Goal: Information Seeking & Learning: Learn about a topic

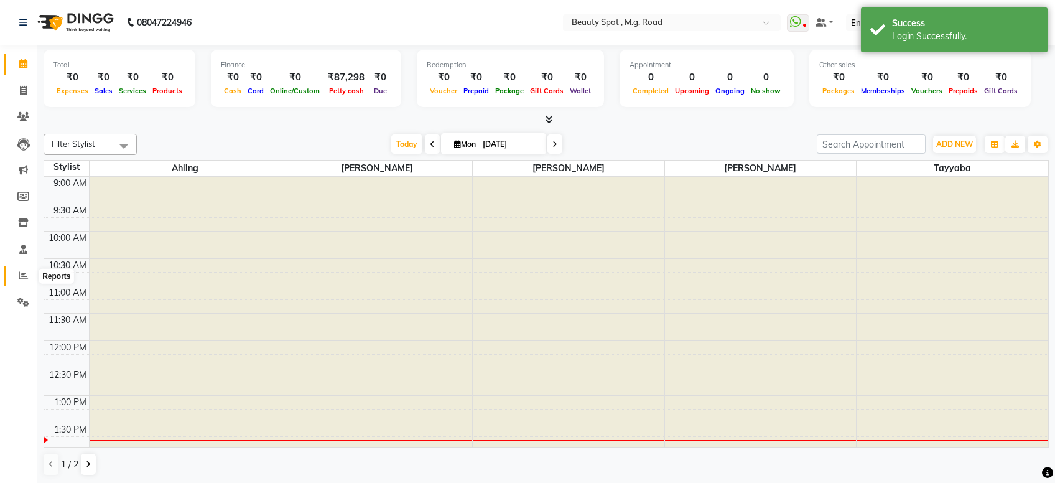
click at [22, 277] on icon at bounding box center [23, 275] width 9 height 9
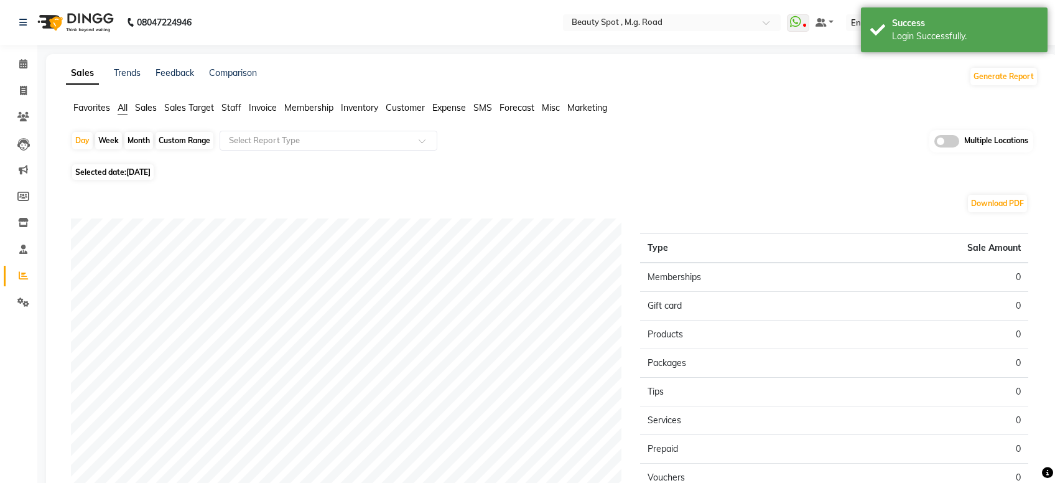
click at [144, 109] on span "Sales" at bounding box center [146, 107] width 22 height 11
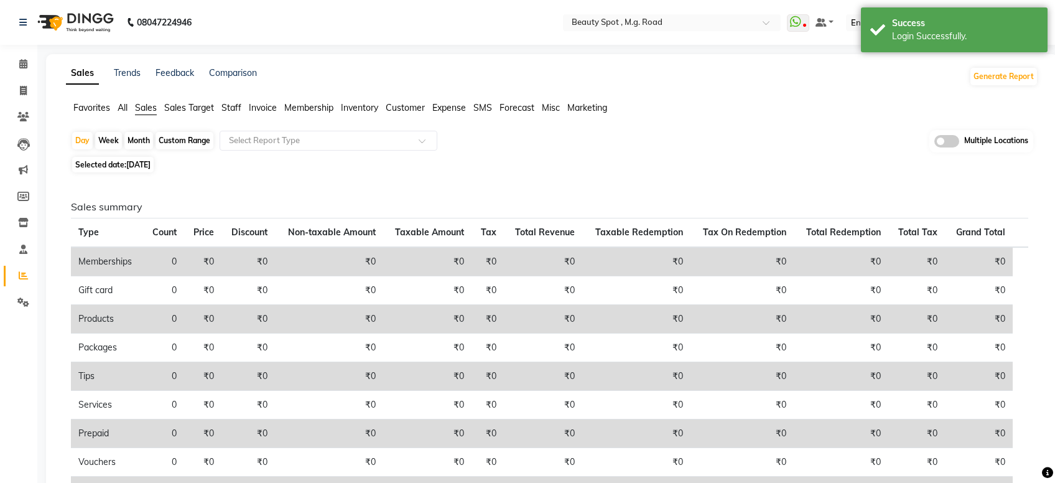
click at [146, 135] on div "Month" at bounding box center [138, 140] width 29 height 17
select select "9"
select select "2025"
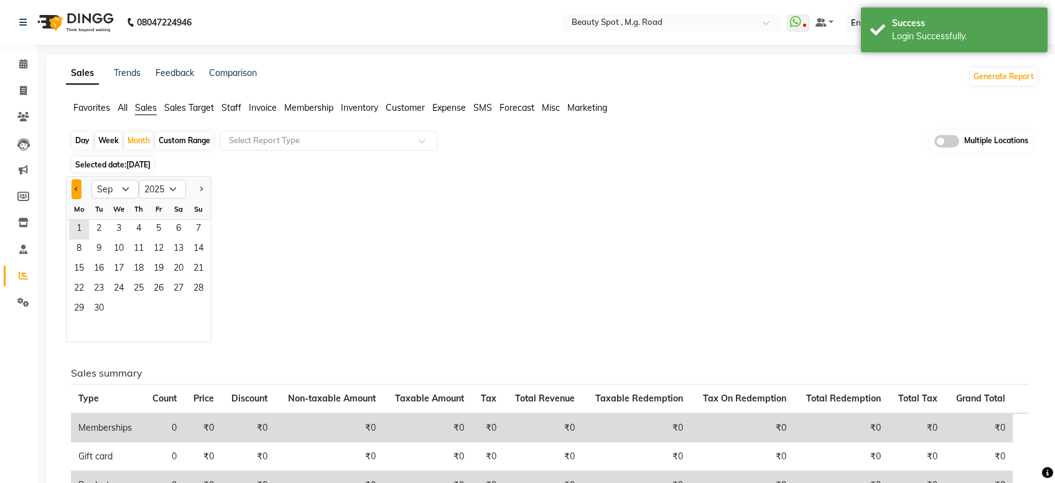
click at [76, 193] on button "Previous month" at bounding box center [77, 189] width 10 height 20
select select "8"
click at [162, 228] on span "1" at bounding box center [159, 230] width 20 height 20
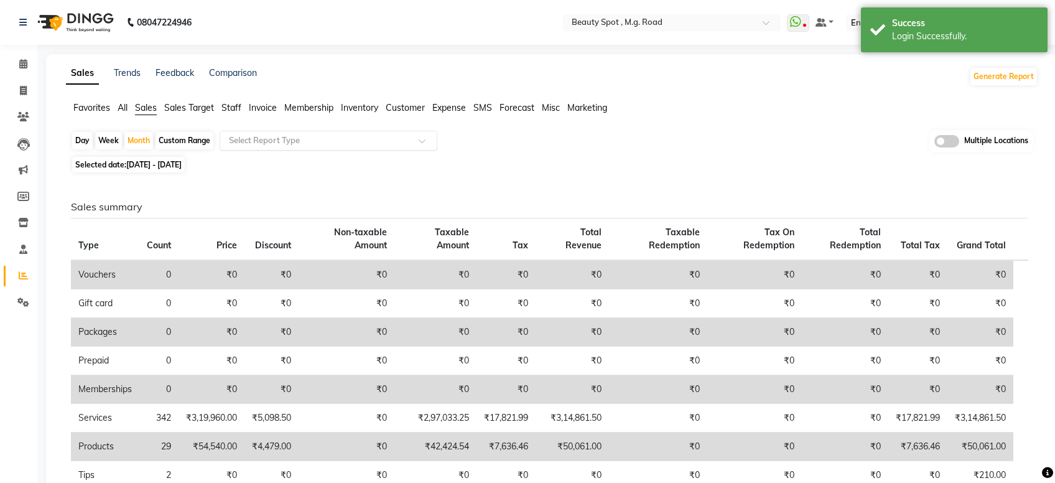
click at [268, 144] on input "text" at bounding box center [315, 140] width 179 height 12
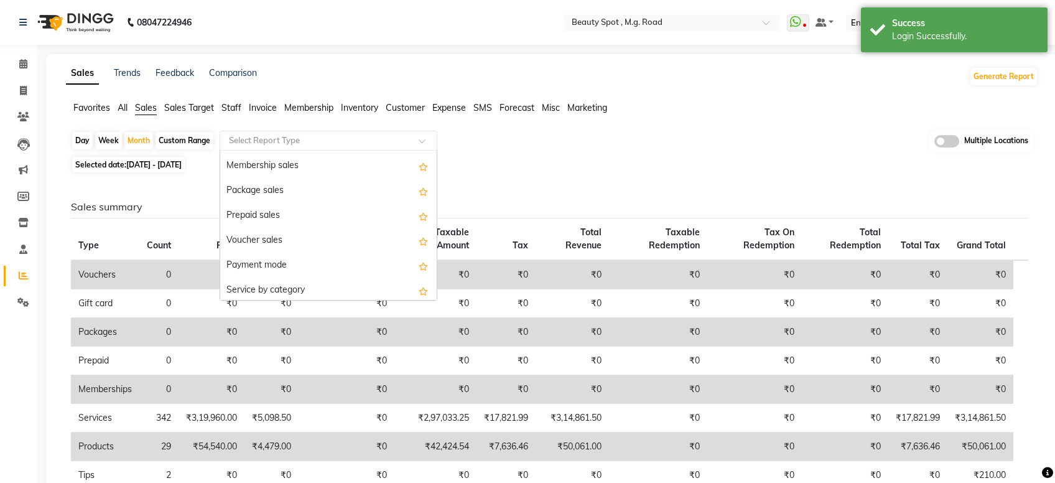
scroll to position [220, 0]
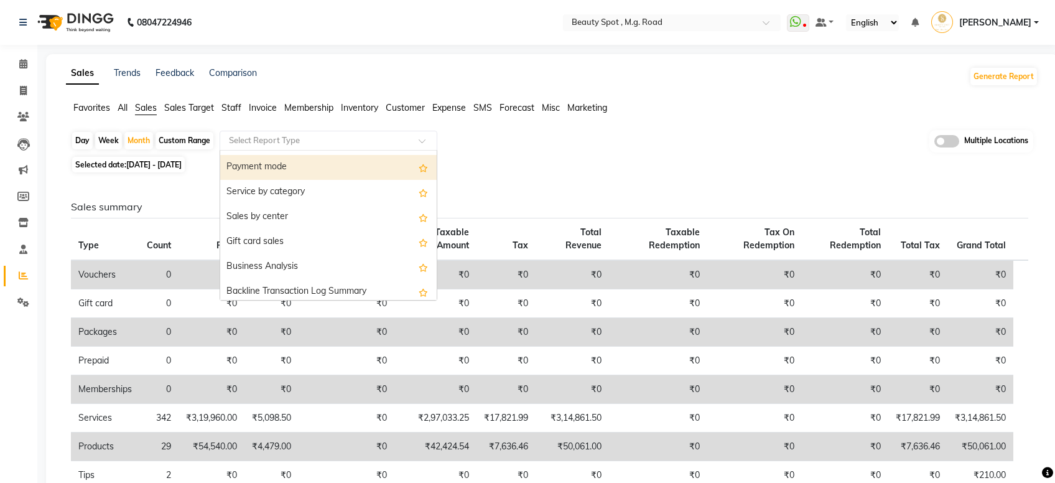
click at [269, 170] on div "Payment mode" at bounding box center [328, 167] width 216 height 25
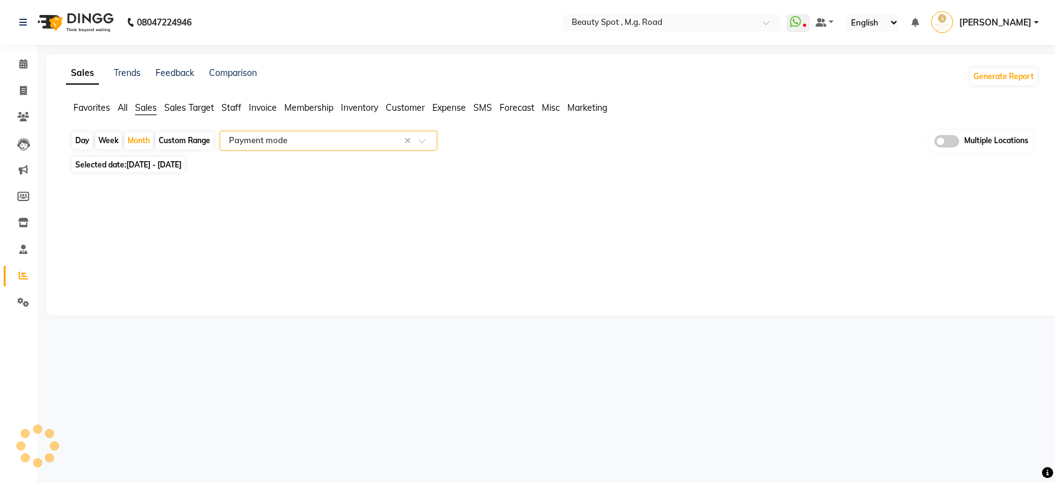
select select "full_report"
select select "csv"
click at [960, 139] on div "Multiple Locations" at bounding box center [981, 141] width 104 height 22
click at [953, 142] on span at bounding box center [946, 141] width 25 height 12
click at [934, 143] on input "checkbox" at bounding box center [934, 143] width 0 height 0
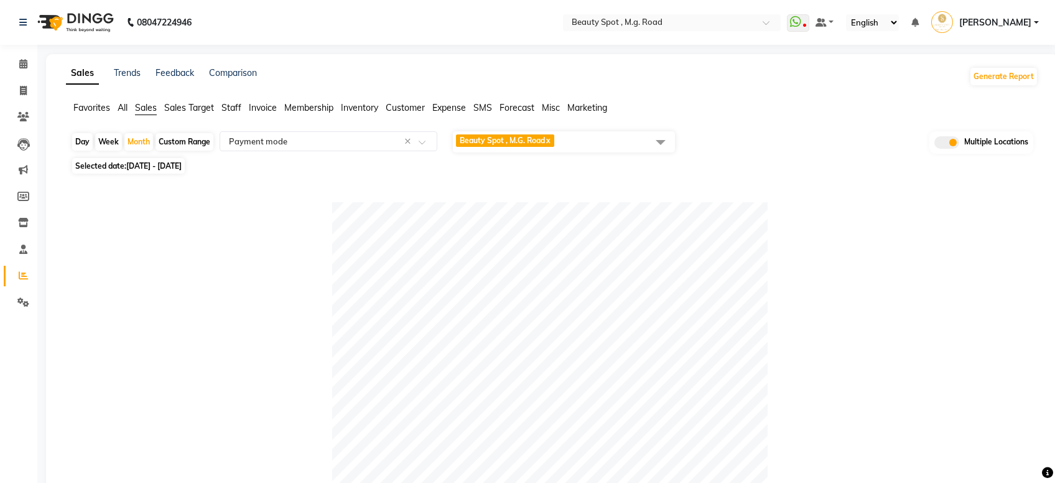
click at [554, 147] on span "Beauty Spot , M.G. Road x" at bounding box center [505, 140] width 98 height 12
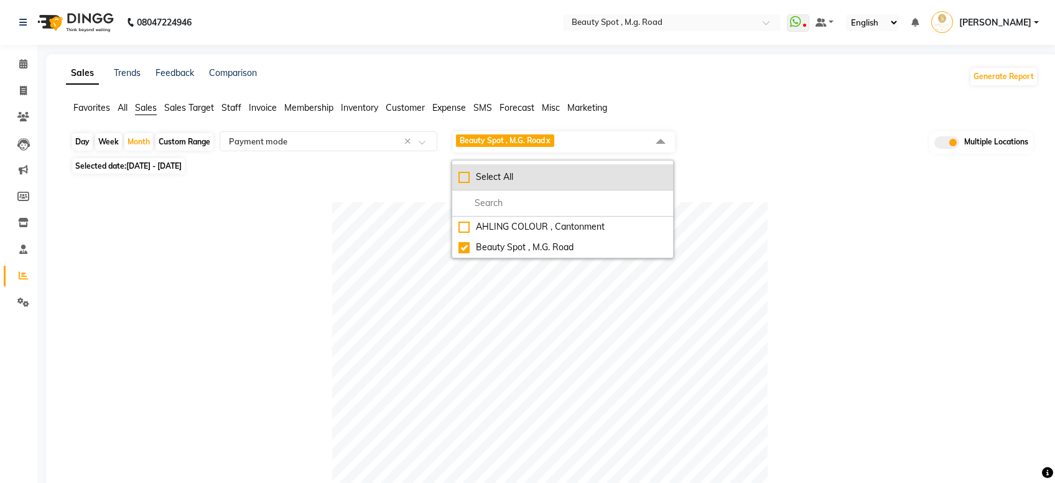
click at [460, 179] on div "Select All" at bounding box center [562, 176] width 208 height 13
checkbox input "true"
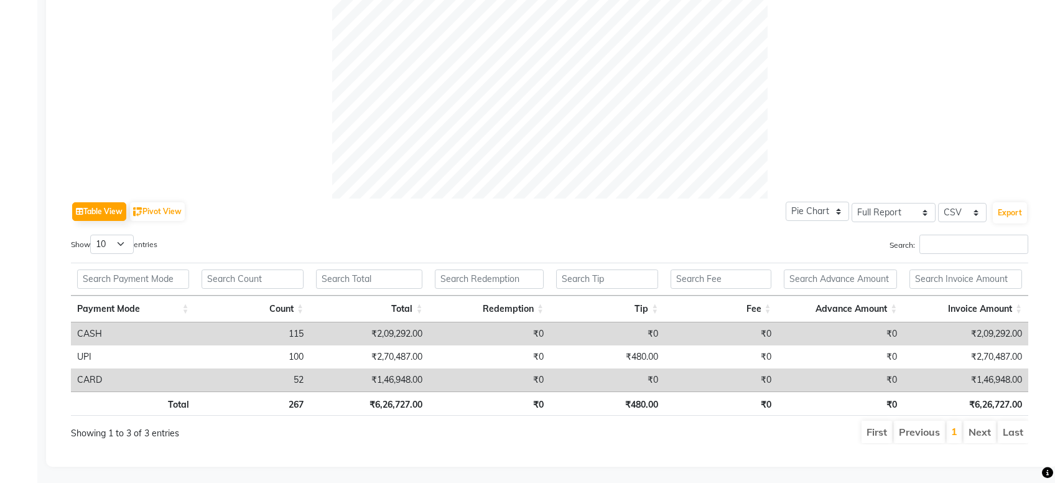
scroll to position [440, 0]
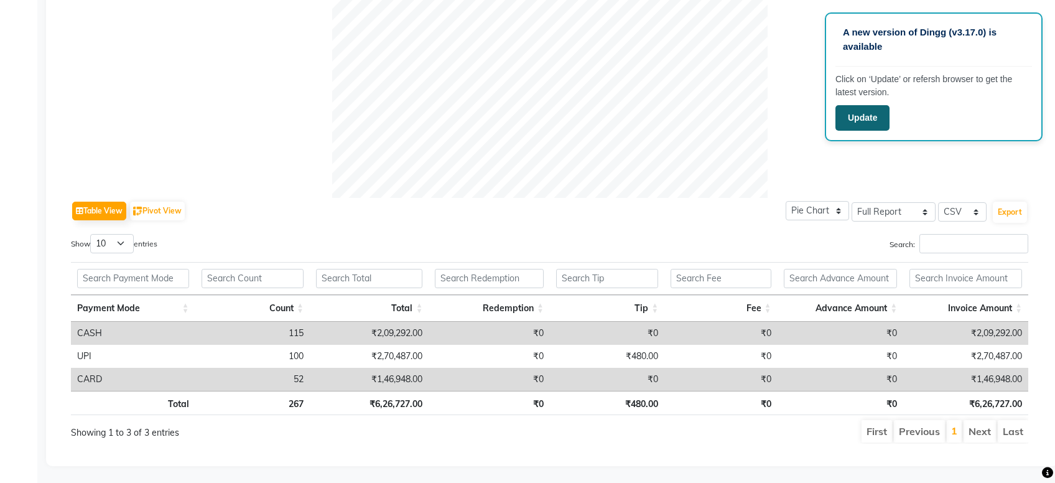
click at [853, 118] on button "Update" at bounding box center [862, 117] width 54 height 25
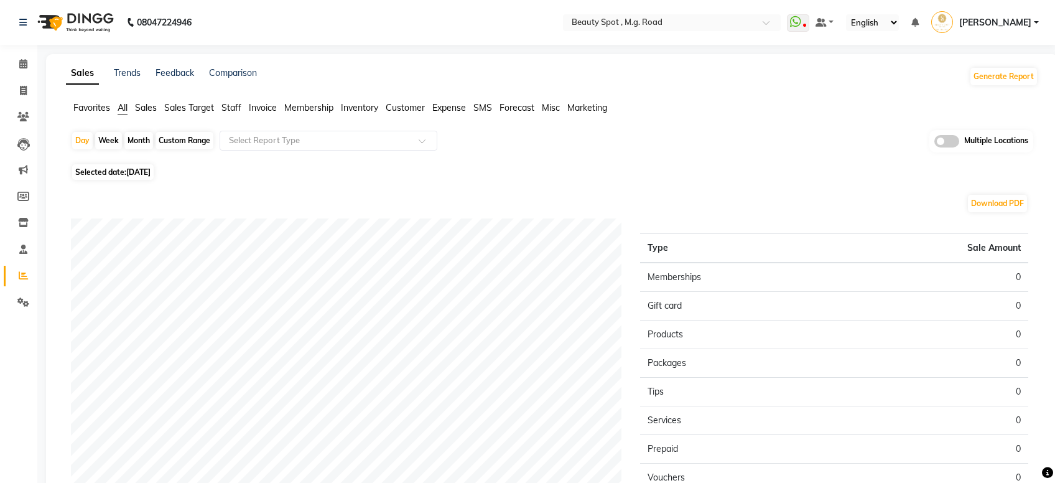
click at [953, 138] on span at bounding box center [946, 141] width 25 height 12
click at [934, 143] on input "checkbox" at bounding box center [934, 143] width 0 height 0
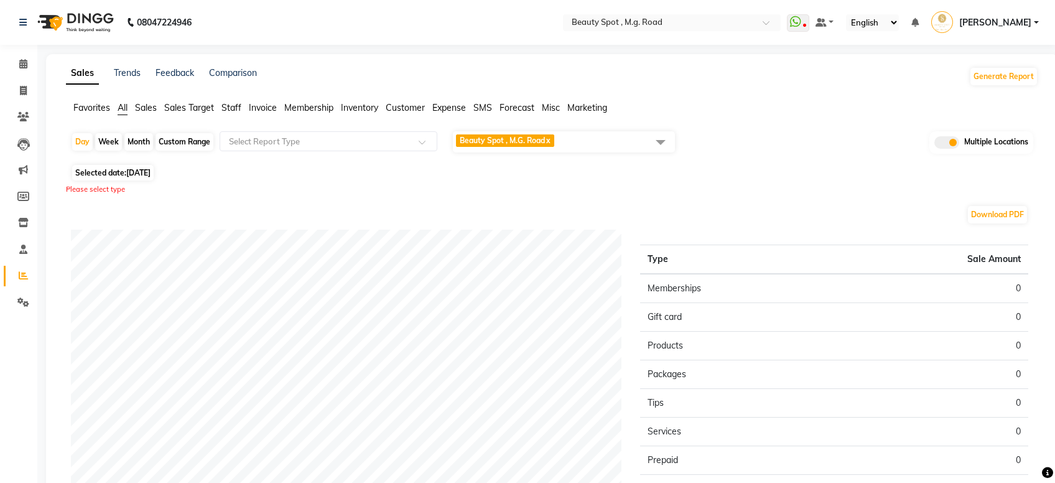
click at [481, 142] on span "Beauty Spot , M.G. Road" at bounding box center [502, 140] width 85 height 9
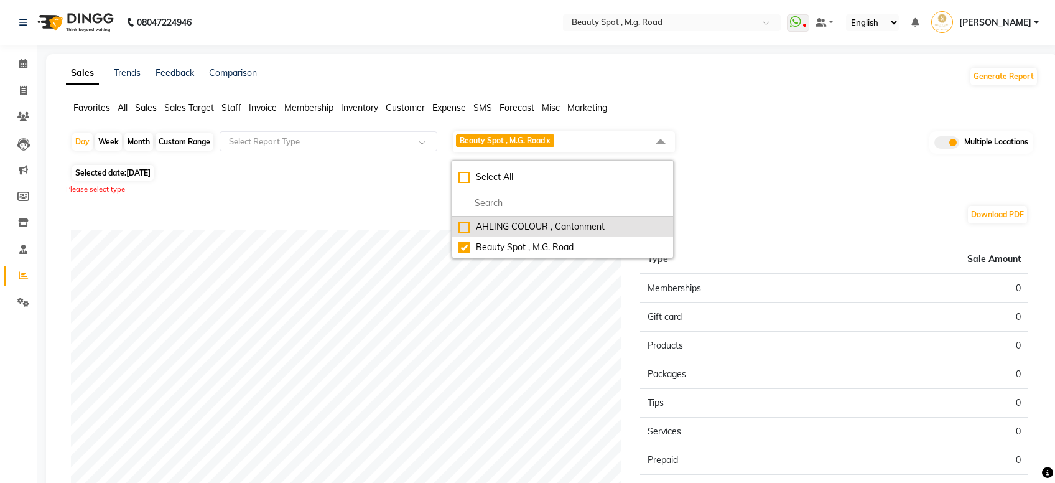
click at [464, 225] on div "AHLING COLOUR , Cantonment" at bounding box center [562, 226] width 208 height 13
checkbox input "true"
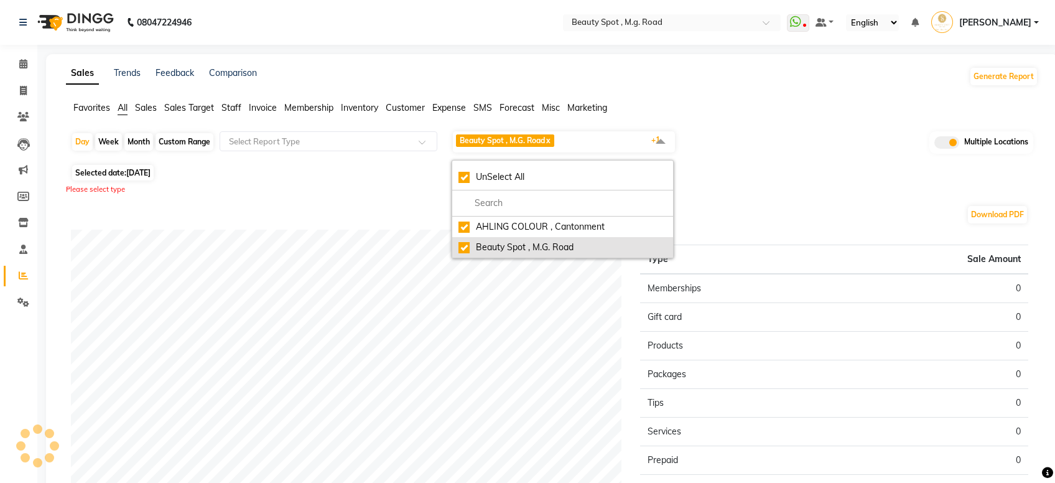
click at [464, 249] on div "Beauty Spot , M.G. Road" at bounding box center [562, 247] width 208 height 13
checkbox input "false"
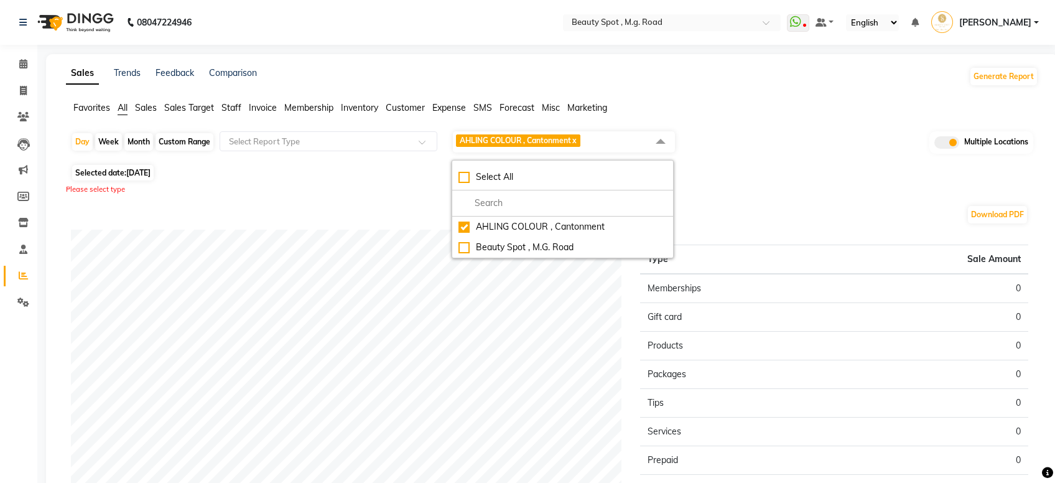
click at [136, 139] on div "Month" at bounding box center [138, 141] width 29 height 17
select select "9"
select select "2025"
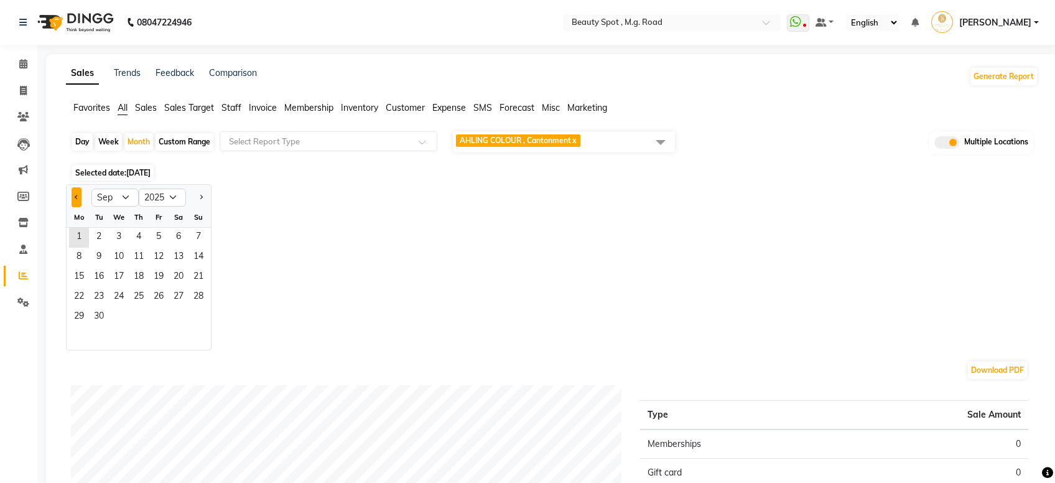
click at [76, 199] on button "Previous month" at bounding box center [77, 197] width 10 height 20
select select "8"
click at [158, 236] on span "1" at bounding box center [159, 238] width 20 height 20
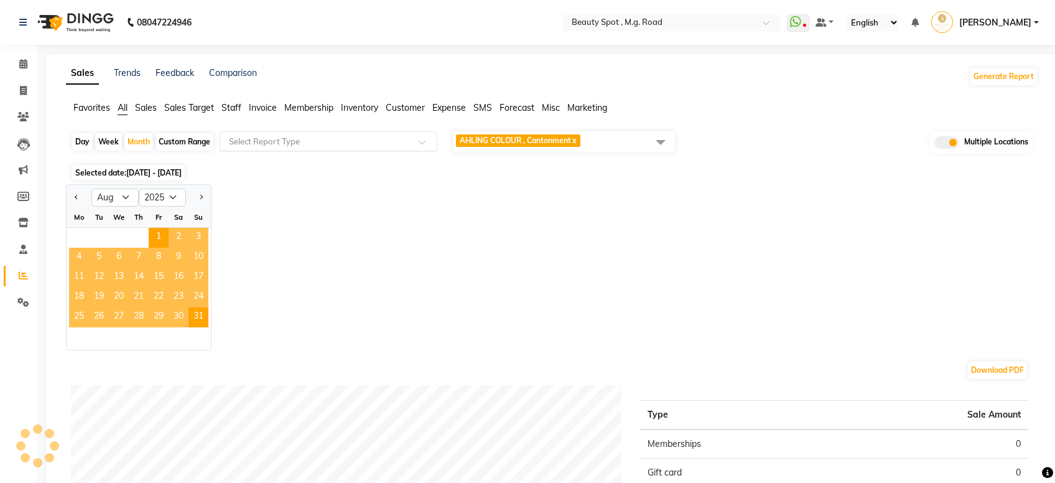
click at [296, 137] on input "text" at bounding box center [315, 141] width 179 height 12
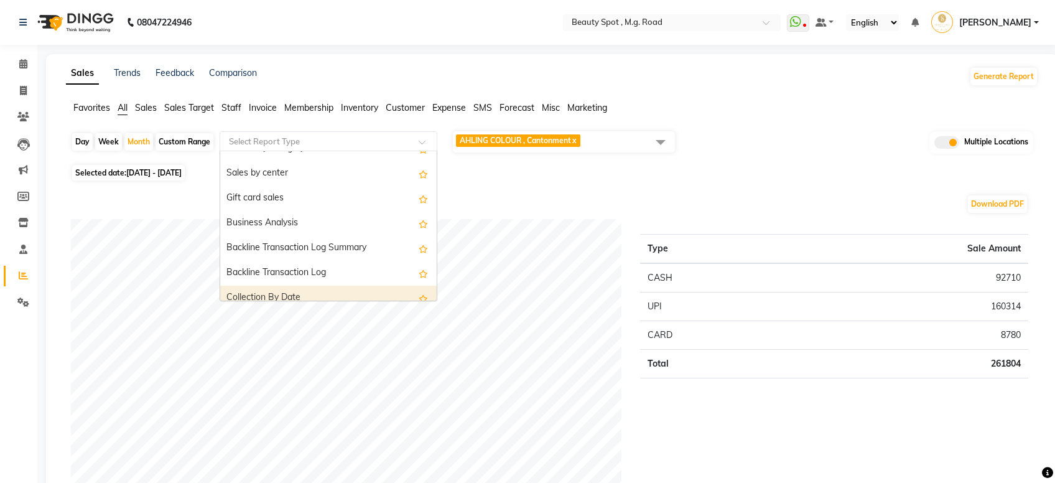
scroll to position [220, 0]
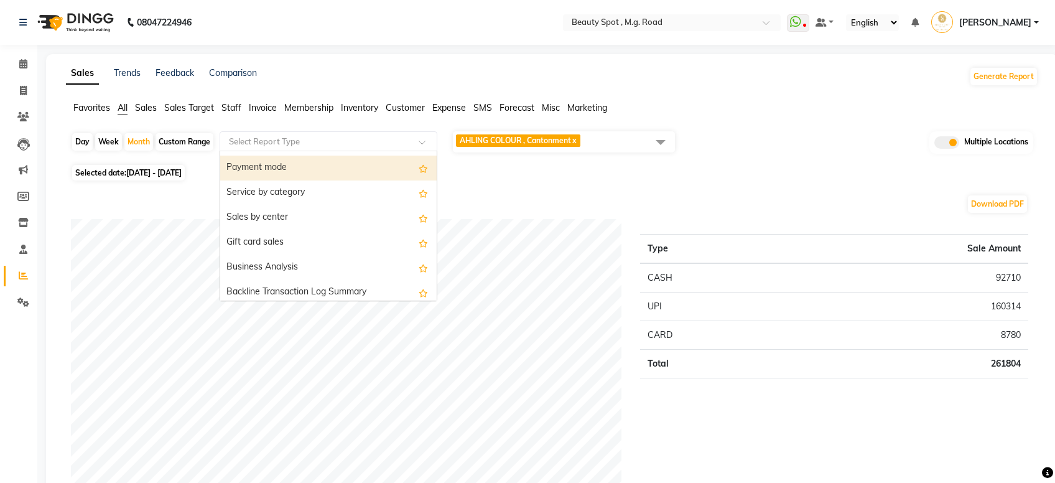
click at [281, 169] on div "Payment mode" at bounding box center [328, 167] width 216 height 25
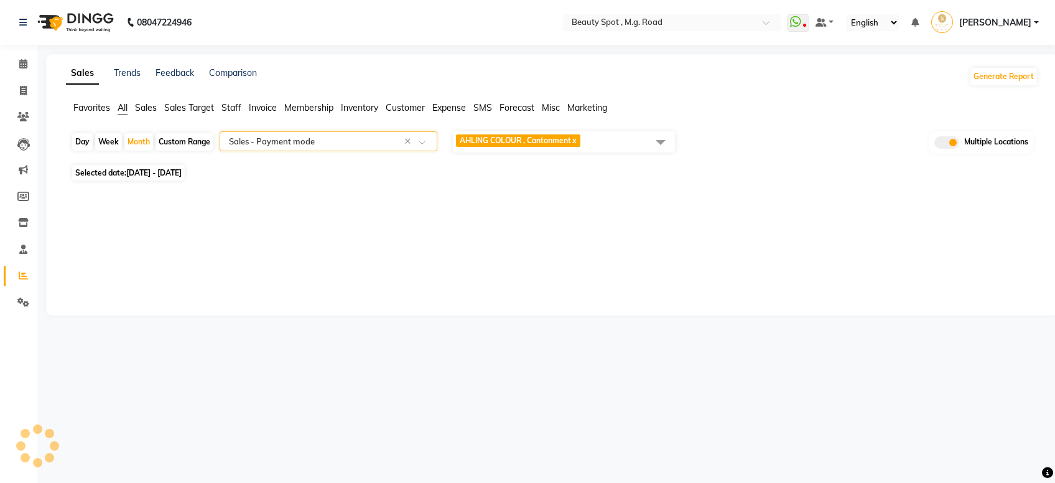
select select "full_report"
select select "csv"
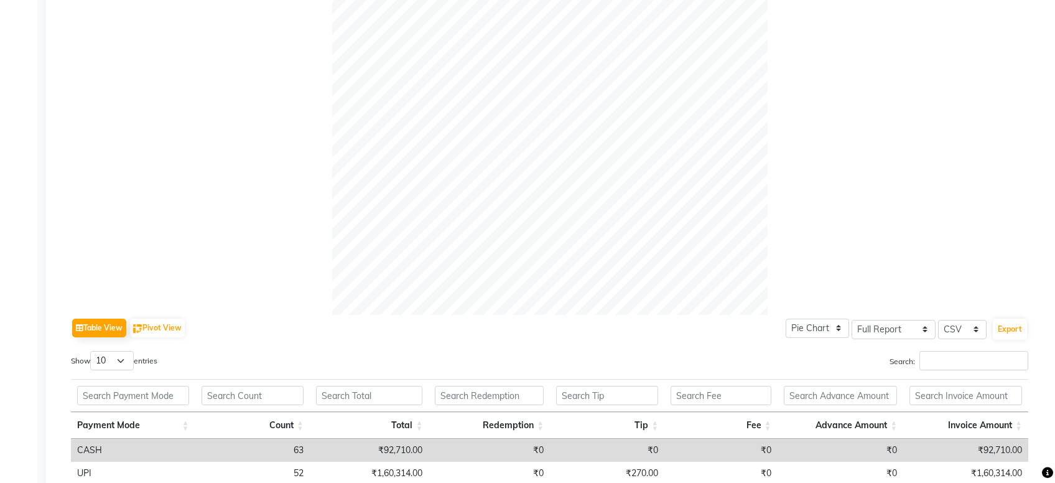
scroll to position [439, 0]
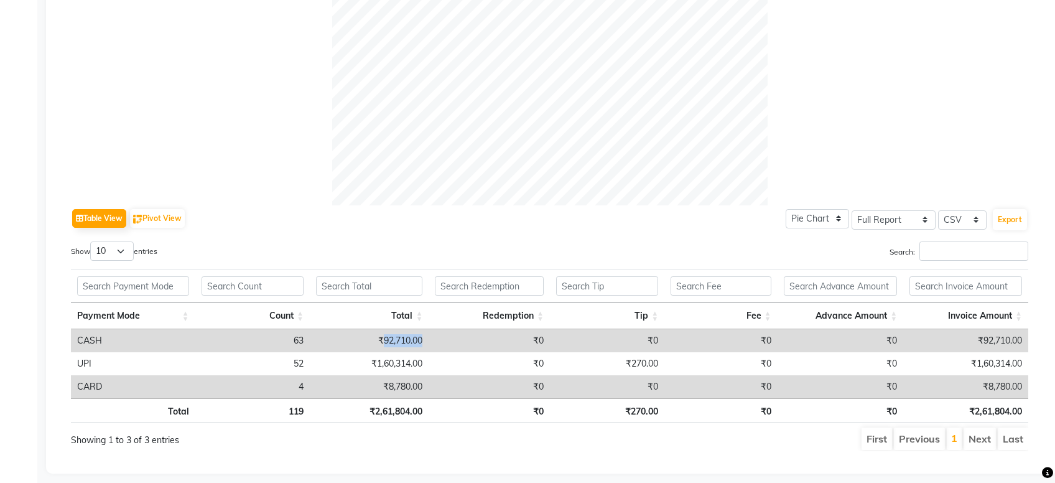
drag, startPoint x: 382, startPoint y: 339, endPoint x: 424, endPoint y: 341, distance: 41.7
click at [424, 341] on td "₹92,710.00" at bounding box center [369, 340] width 119 height 23
click at [386, 340] on td "₹92,710.00" at bounding box center [369, 340] width 119 height 23
drag, startPoint x: 417, startPoint y: 340, endPoint x: 424, endPoint y: 341, distance: 7.0
click at [424, 341] on td "₹92,710.00" at bounding box center [369, 340] width 119 height 23
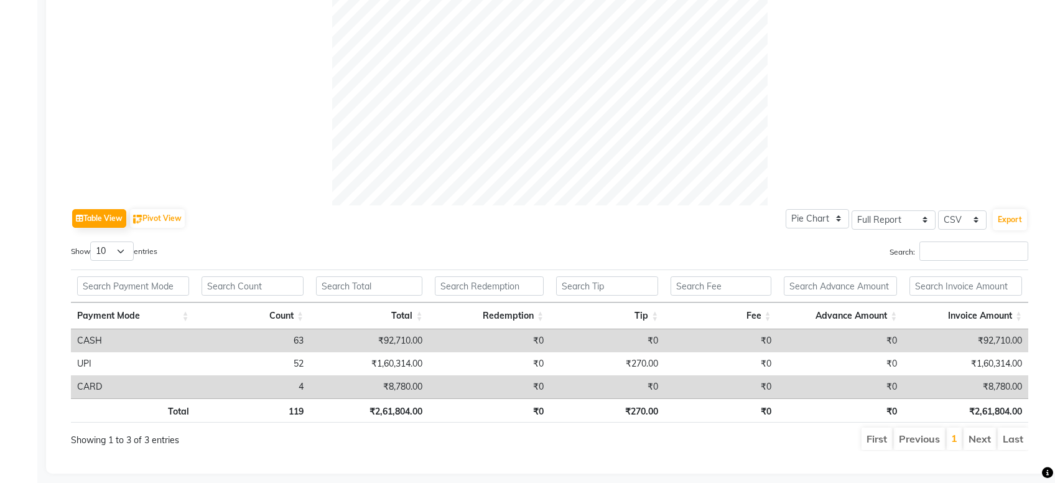
click at [424, 341] on td "₹92,710.00" at bounding box center [369, 340] width 119 height 23
drag, startPoint x: 383, startPoint y: 338, endPoint x: 428, endPoint y: 339, distance: 45.4
click at [428, 339] on td "₹92,710.00" at bounding box center [369, 340] width 119 height 23
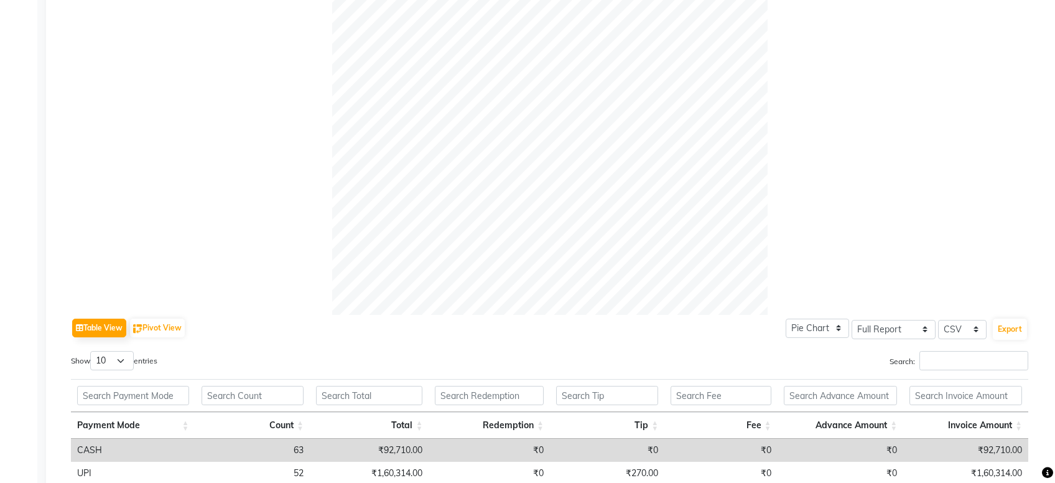
scroll to position [0, 0]
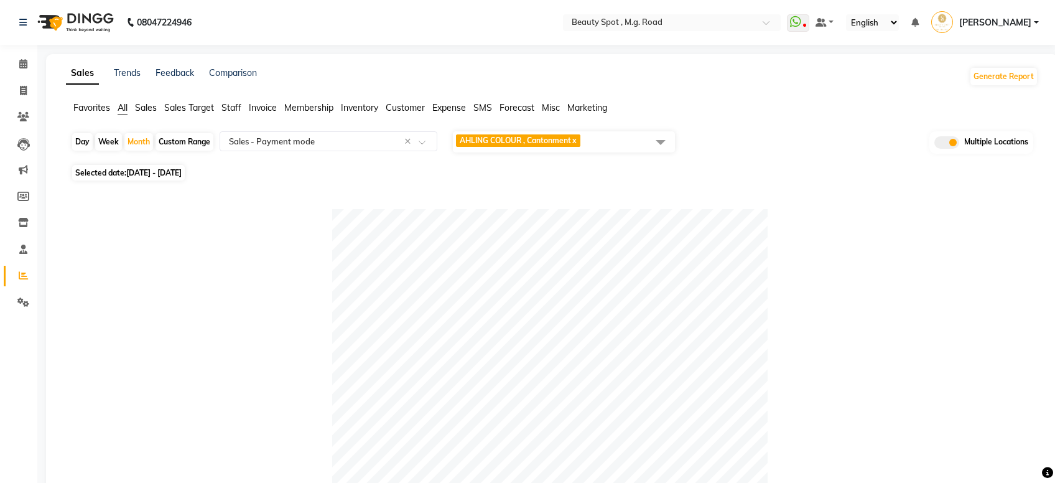
click at [515, 144] on span "AHLING COLOUR , Cantonment" at bounding box center [515, 140] width 111 height 9
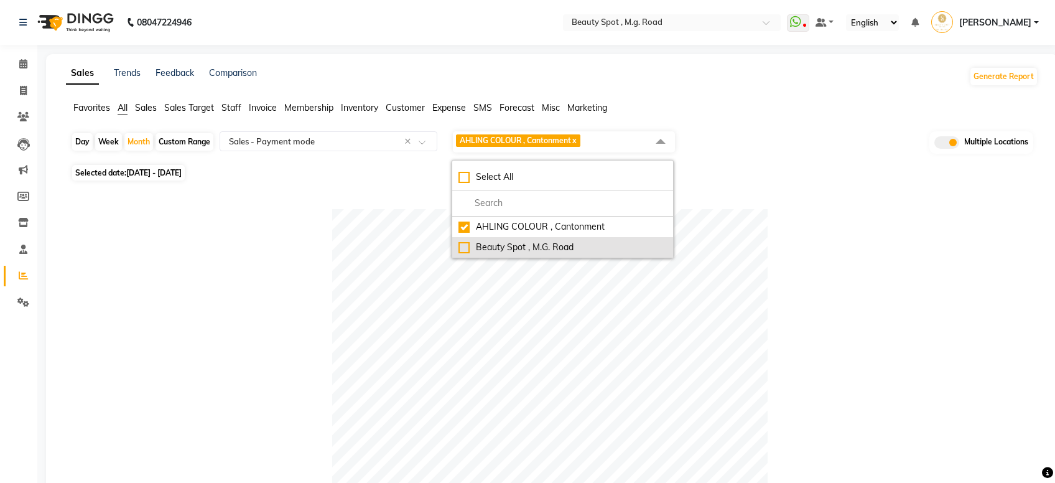
click at [461, 245] on div "Beauty Spot , M.G. Road" at bounding box center [562, 247] width 208 height 13
checkbox input "true"
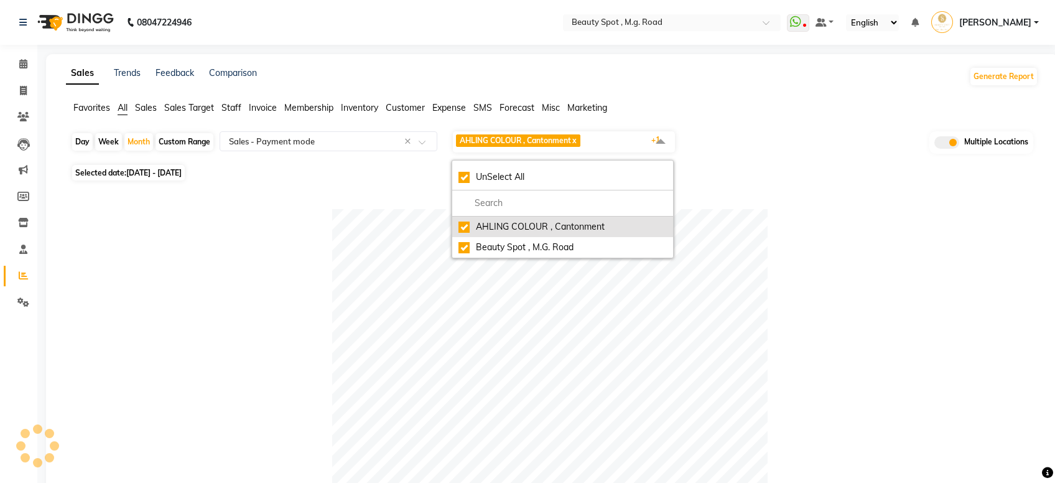
click at [463, 228] on div "AHLING COLOUR , Cantonment" at bounding box center [562, 226] width 208 height 13
checkbox input "false"
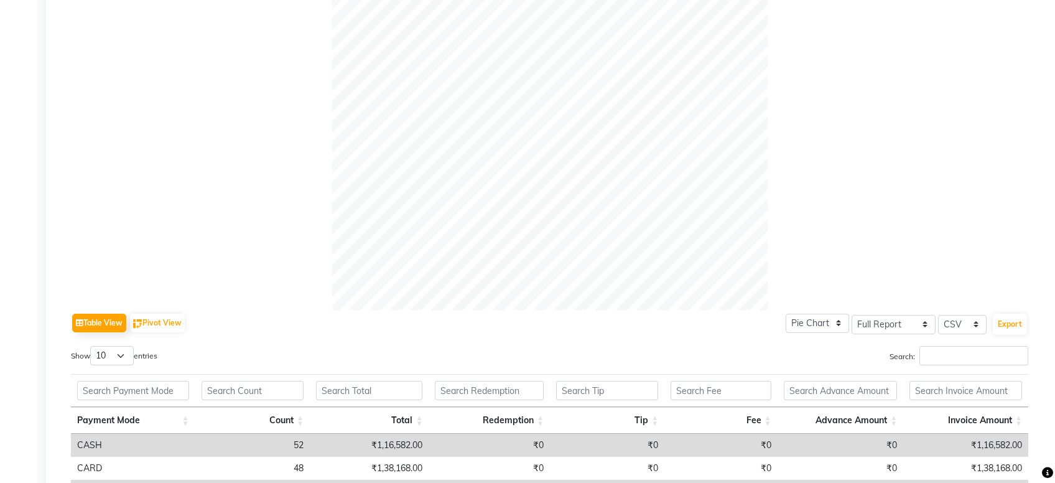
scroll to position [447, 0]
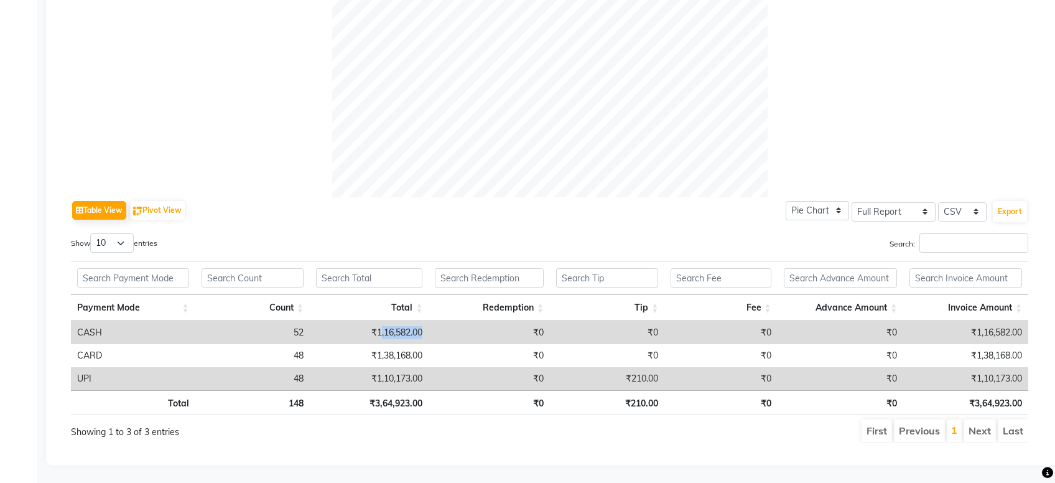
drag, startPoint x: 377, startPoint y: 328, endPoint x: 442, endPoint y: 330, distance: 64.1
click at [442, 330] on tr "CASH 52 ₹1,16,582.00 ₹0 ₹0 ₹0 ₹0 ₹1,16,582.00" at bounding box center [549, 332] width 957 height 23
click at [441, 330] on td "₹0" at bounding box center [488, 332] width 121 height 23
